Goal: Find specific page/section: Find specific page/section

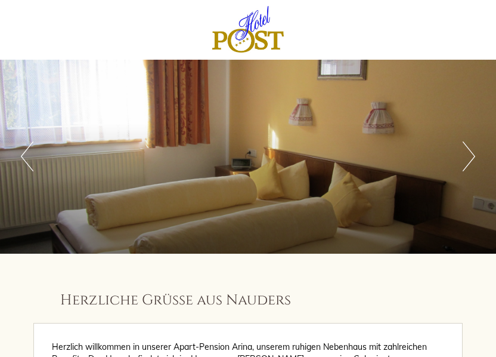
click at [468, 153] on button "Next" at bounding box center [469, 156] width 13 height 30
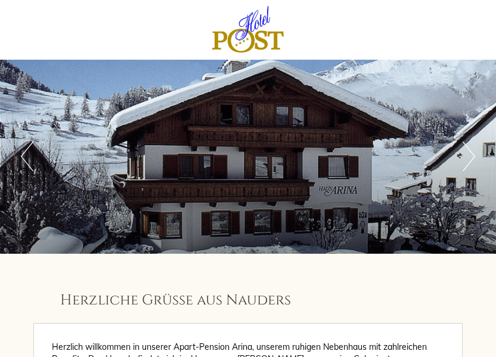
click at [468, 153] on button "Next" at bounding box center [469, 156] width 13 height 30
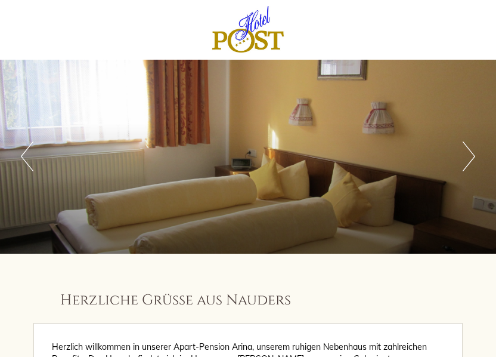
click at [468, 153] on button "Next" at bounding box center [469, 156] width 13 height 30
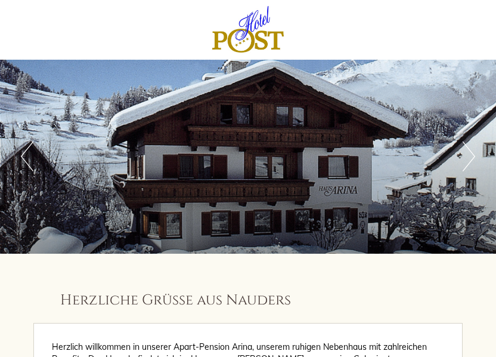
click at [468, 153] on button "Next" at bounding box center [469, 156] width 13 height 30
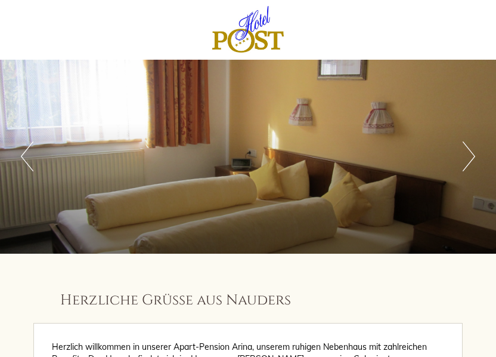
click at [468, 153] on button "Next" at bounding box center [469, 156] width 13 height 30
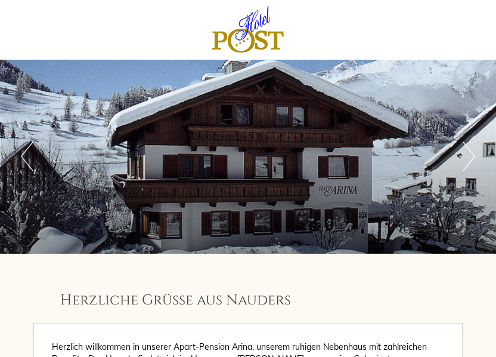
click at [468, 153] on button "Next" at bounding box center [469, 156] width 13 height 30
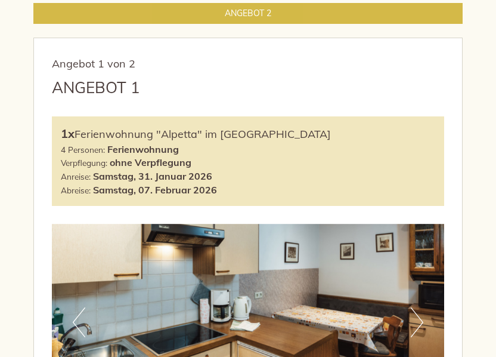
scroll to position [283, 0]
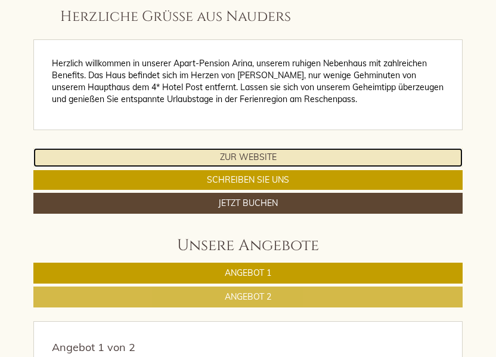
click at [235, 157] on link "Zur Website" at bounding box center [248, 157] width 430 height 19
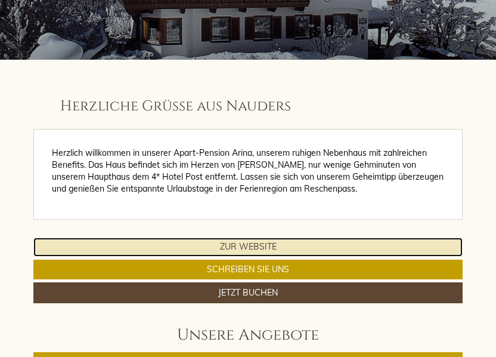
scroll to position [194, 0]
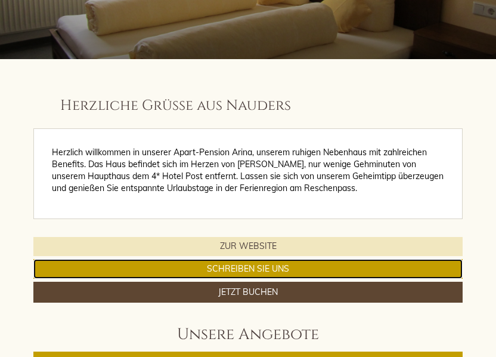
click at [248, 265] on link "Schreiben Sie uns" at bounding box center [248, 269] width 430 height 20
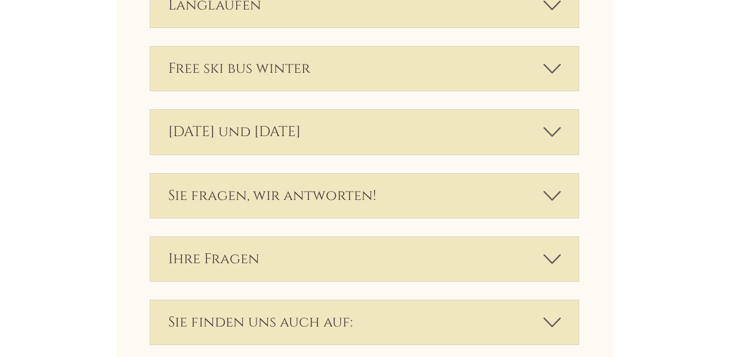
scroll to position [2849, 0]
